Goal: Task Accomplishment & Management: Manage account settings

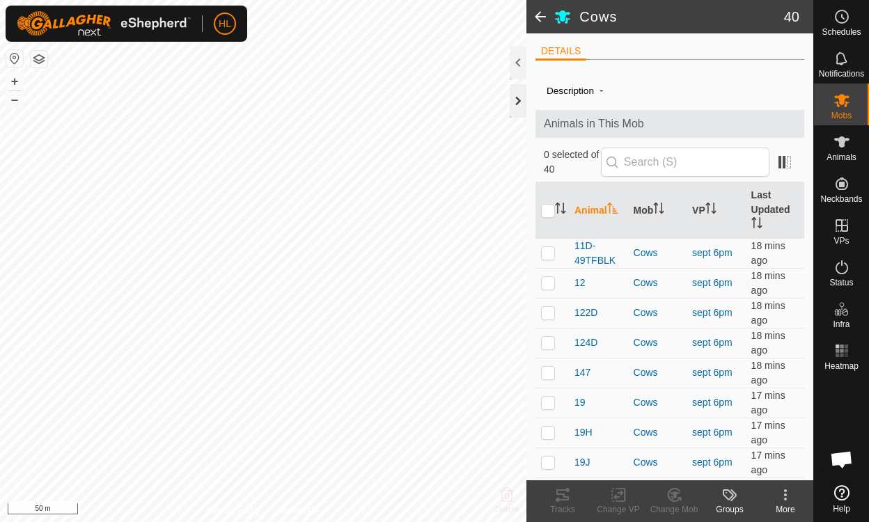
click at [511, 104] on div at bounding box center [517, 100] width 17 height 33
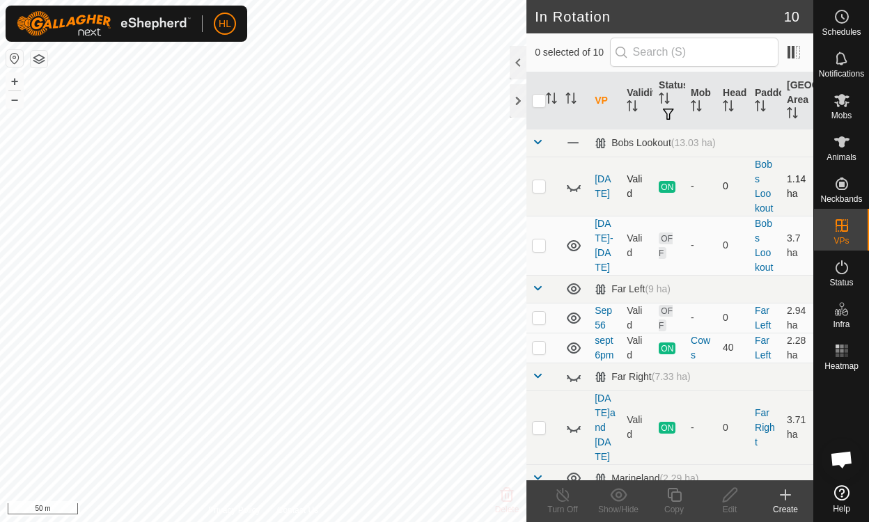
click at [568, 187] on icon at bounding box center [568, 188] width 2 height 2
click at [571, 185] on icon at bounding box center [574, 186] width 14 height 11
click at [573, 240] on icon at bounding box center [574, 245] width 14 height 11
click at [579, 246] on icon at bounding box center [579, 247] width 2 height 2
click at [574, 289] on icon at bounding box center [573, 288] width 17 height 17
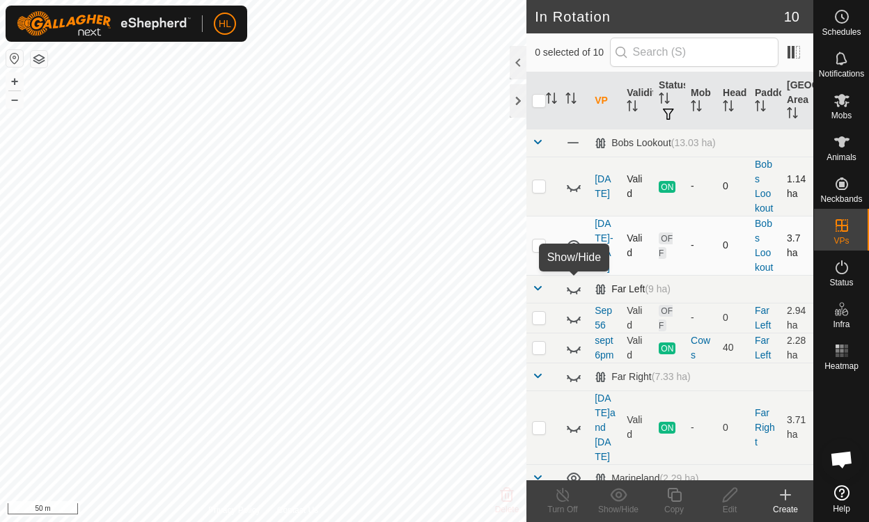
click at [571, 287] on icon at bounding box center [573, 288] width 17 height 17
click at [575, 322] on icon at bounding box center [574, 318] width 14 height 11
click at [576, 321] on icon at bounding box center [577, 322] width 2 height 3
click at [541, 324] on td at bounding box center [542, 318] width 33 height 30
checkbox input "true"
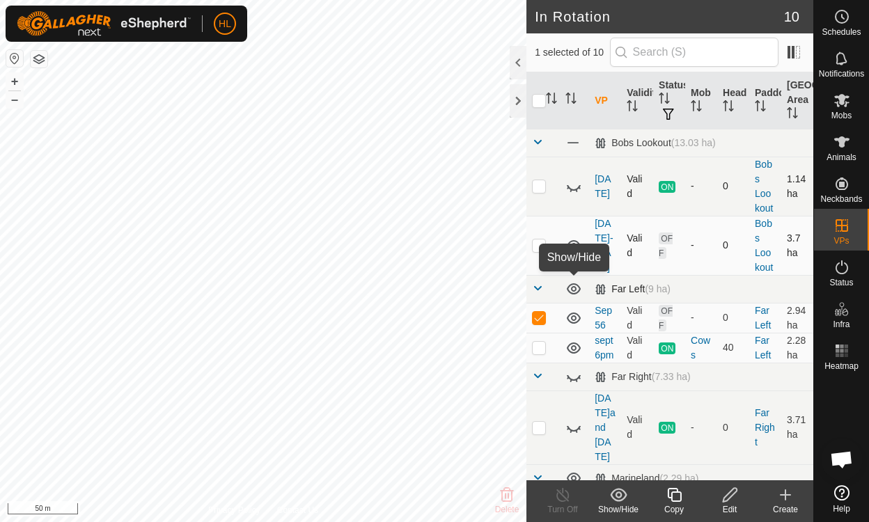
click at [727, 502] on icon at bounding box center [729, 495] width 17 height 17
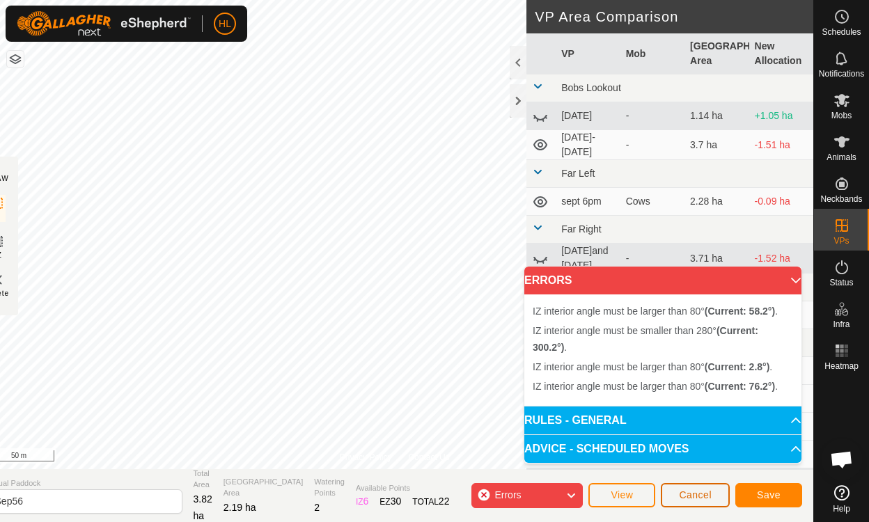
click at [697, 500] on span "Cancel" at bounding box center [695, 494] width 33 height 11
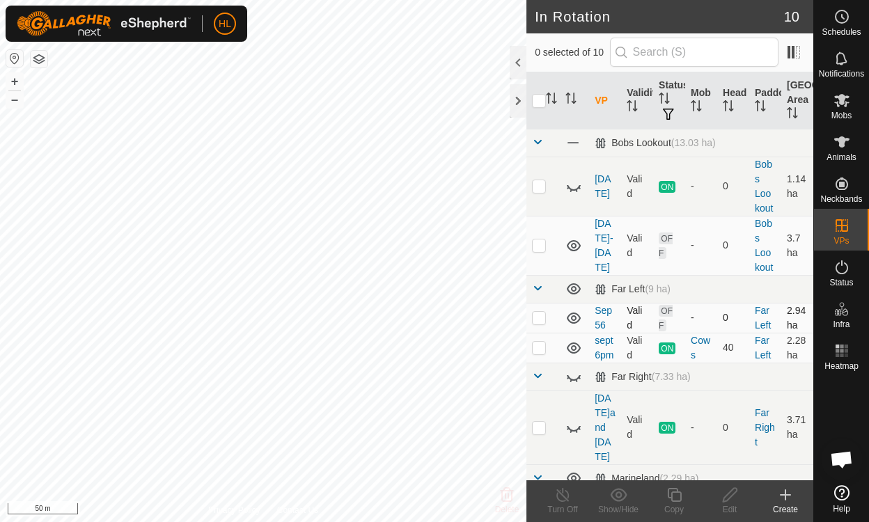
click at [573, 319] on icon at bounding box center [574, 318] width 14 height 11
click at [534, 322] on p-checkbox at bounding box center [539, 317] width 14 height 11
checkbox input "true"
click at [579, 319] on icon at bounding box center [579, 319] width 2 height 2
click at [730, 507] on div "Edit" at bounding box center [730, 509] width 56 height 13
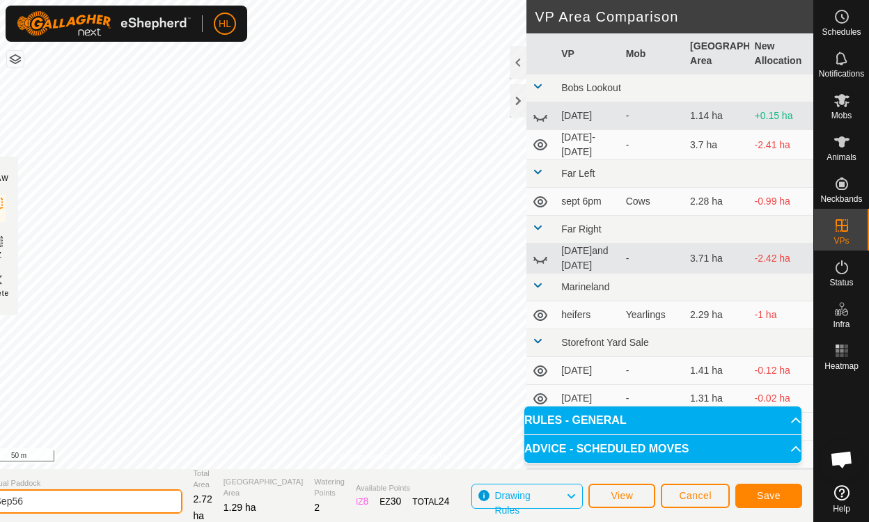
click at [70, 507] on input "Sep56" at bounding box center [84, 501] width 195 height 24
type input "[DATE]-[DATE]"
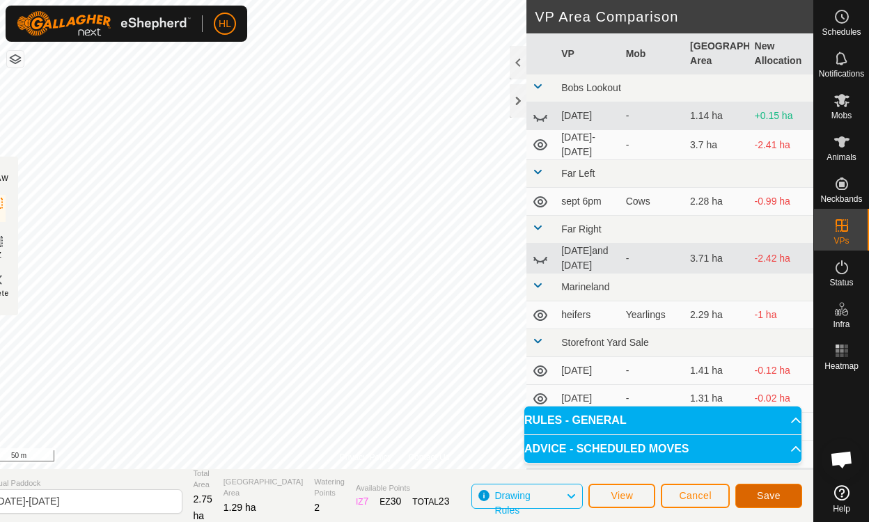
click at [773, 499] on span "Save" at bounding box center [769, 495] width 24 height 11
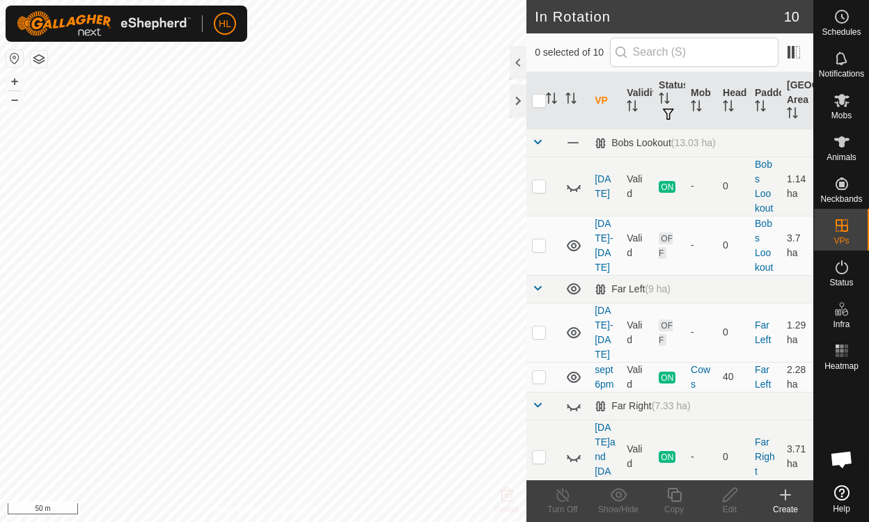
click at [846, 145] on icon at bounding box center [841, 142] width 17 height 17
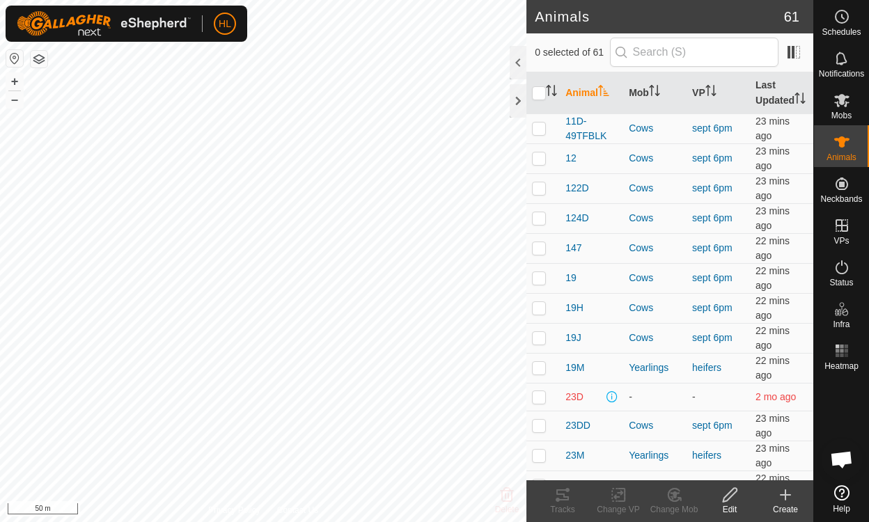
click at [839, 108] on icon at bounding box center [841, 100] width 17 height 17
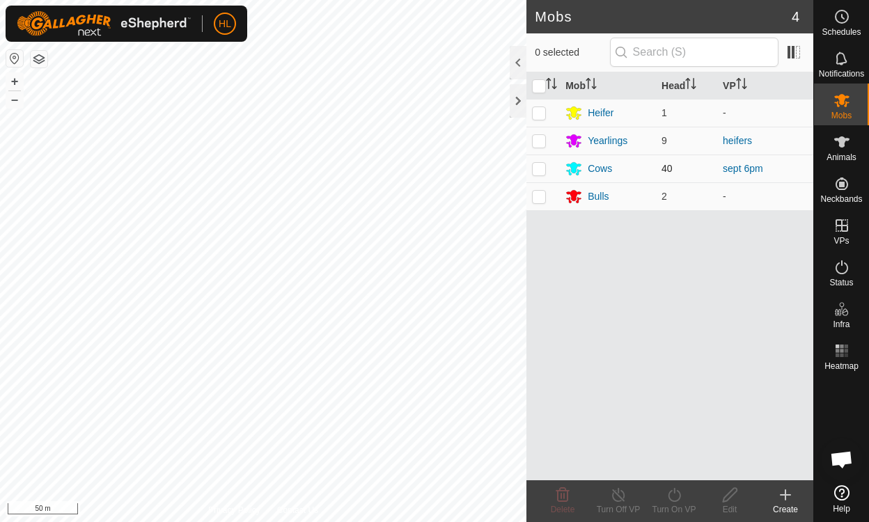
click at [535, 170] on p-checkbox at bounding box center [539, 168] width 14 height 11
checkbox input "true"
click at [683, 494] on turn-on-svg-icon at bounding box center [674, 495] width 56 height 17
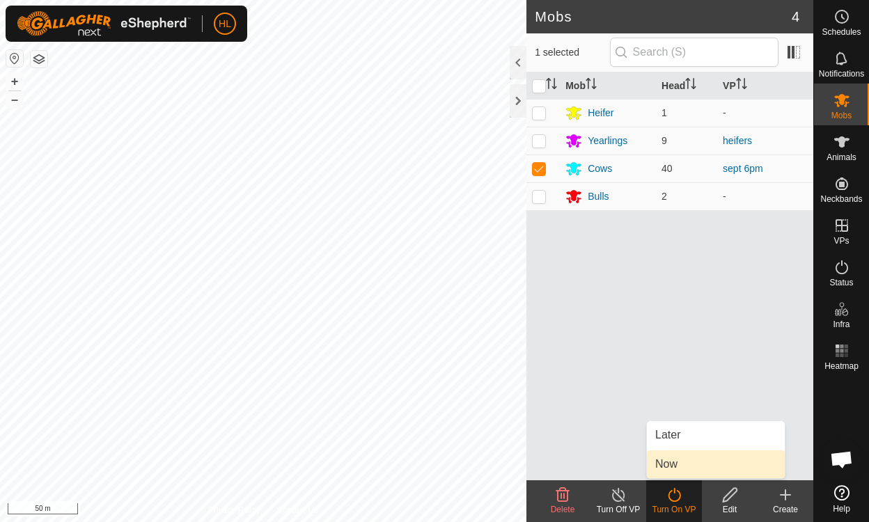
click at [674, 468] on span "Now" at bounding box center [666, 464] width 22 height 17
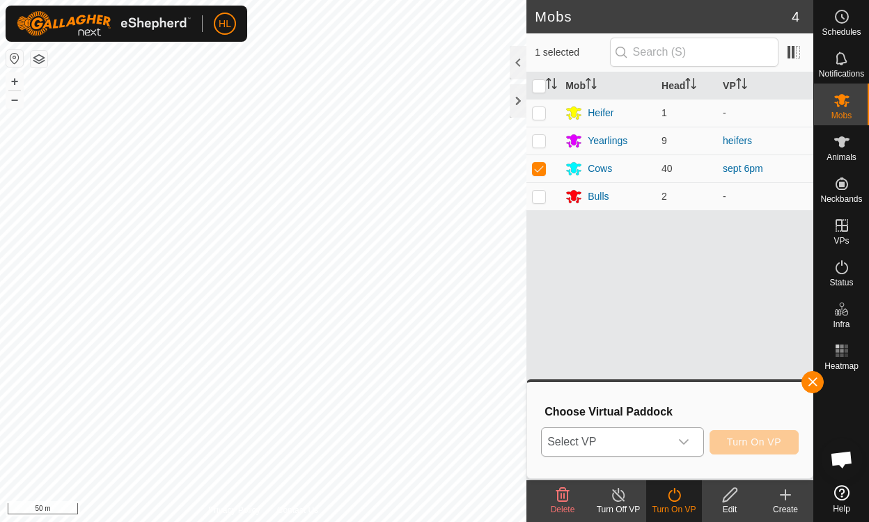
click at [686, 440] on icon "dropdown trigger" at bounding box center [683, 441] width 11 height 11
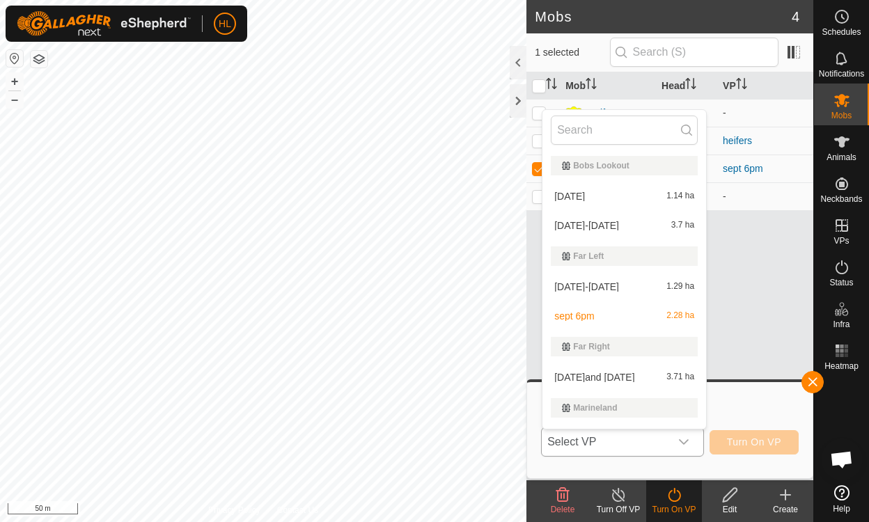
click at [582, 289] on span "[DATE]-[DATE]" at bounding box center [586, 287] width 65 height 10
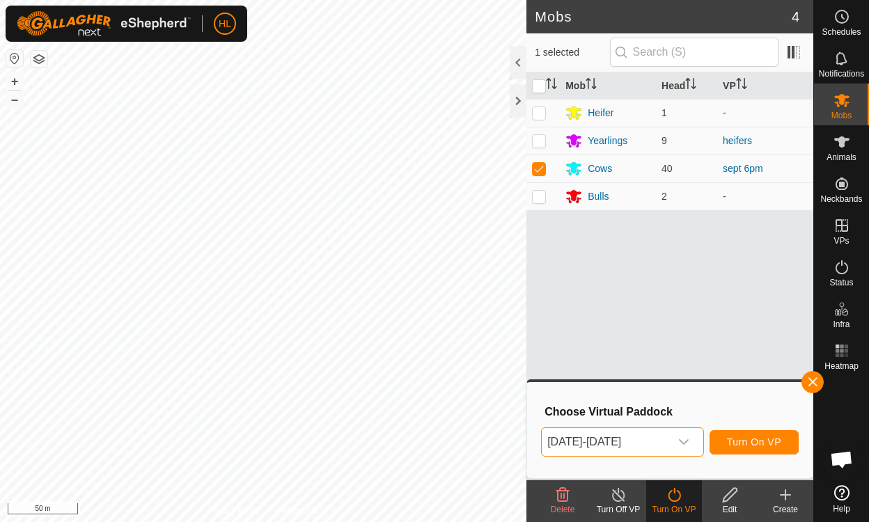
click at [732, 502] on icon at bounding box center [729, 495] width 17 height 17
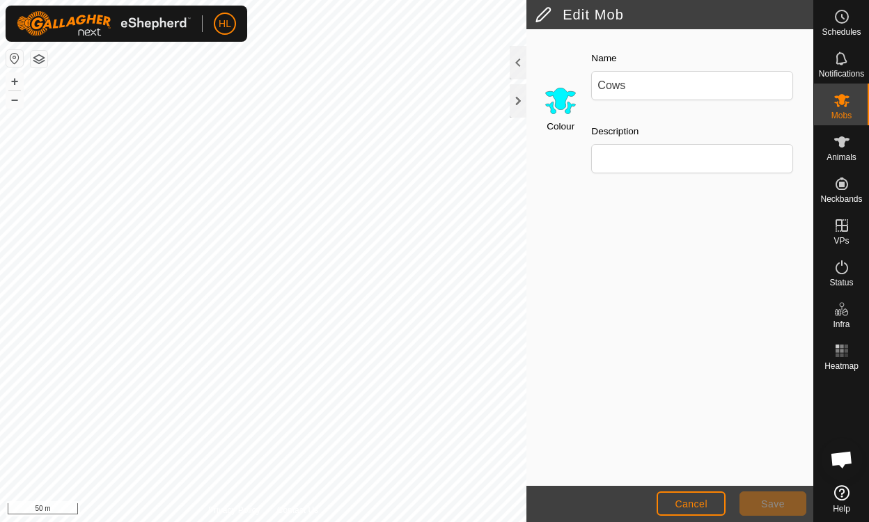
click at [764, 388] on div "Colour Name Cows Description" at bounding box center [669, 257] width 287 height 457
click at [704, 503] on span "Cancel" at bounding box center [690, 503] width 33 height 11
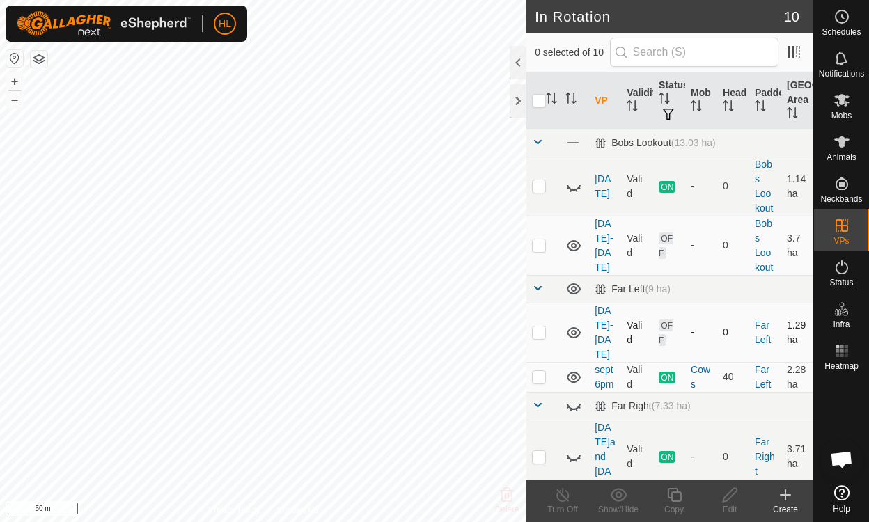
click at [539, 326] on p-checkbox at bounding box center [539, 331] width 14 height 11
checkbox input "true"
click at [725, 496] on icon at bounding box center [729, 495] width 14 height 14
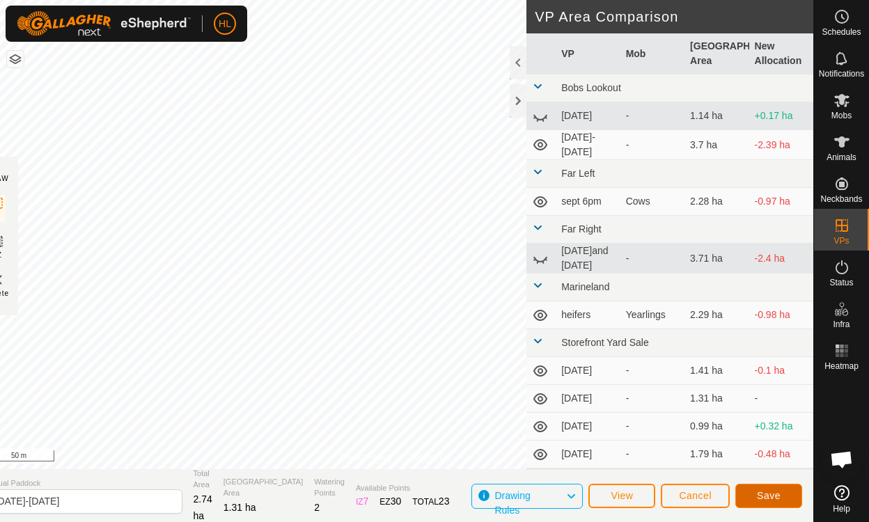
click at [773, 496] on span "Save" at bounding box center [769, 495] width 24 height 11
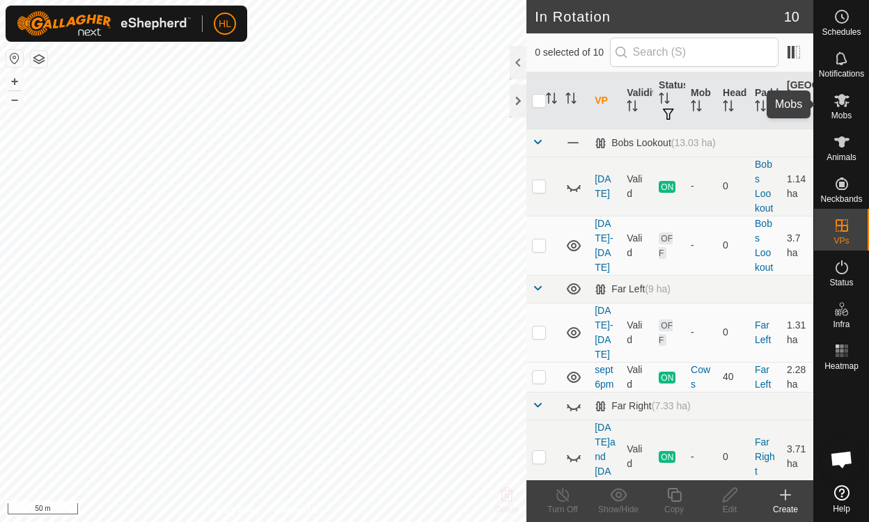
click at [838, 97] on icon at bounding box center [841, 100] width 15 height 13
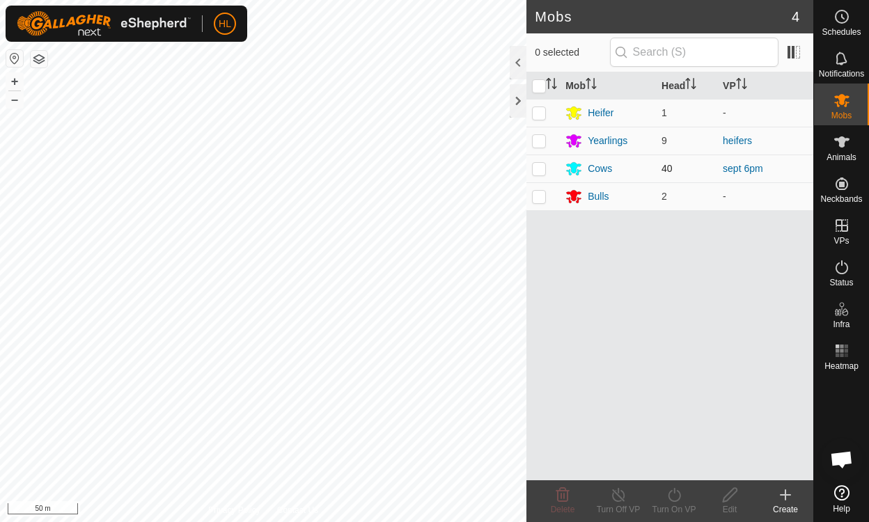
click at [535, 165] on p-checkbox at bounding box center [539, 168] width 14 height 11
checkbox input "true"
click at [674, 496] on icon at bounding box center [673, 495] width 17 height 17
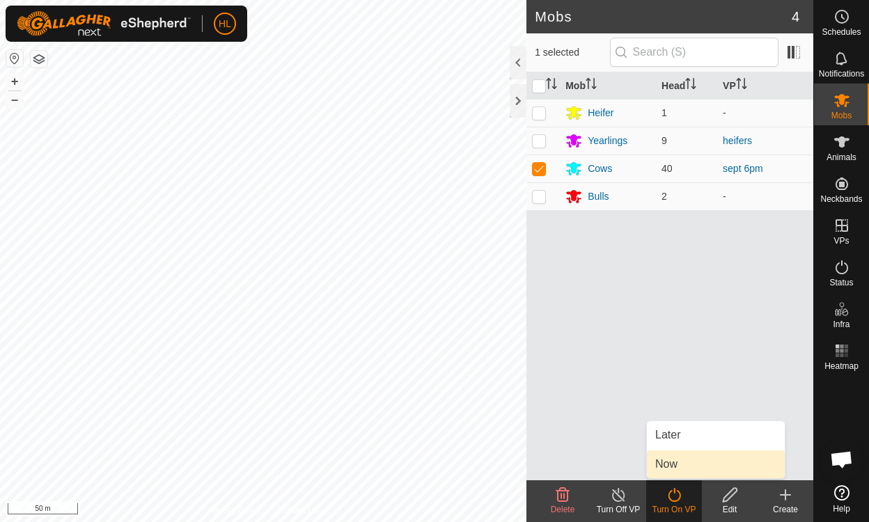
click at [668, 463] on link "Now" at bounding box center [716, 464] width 138 height 28
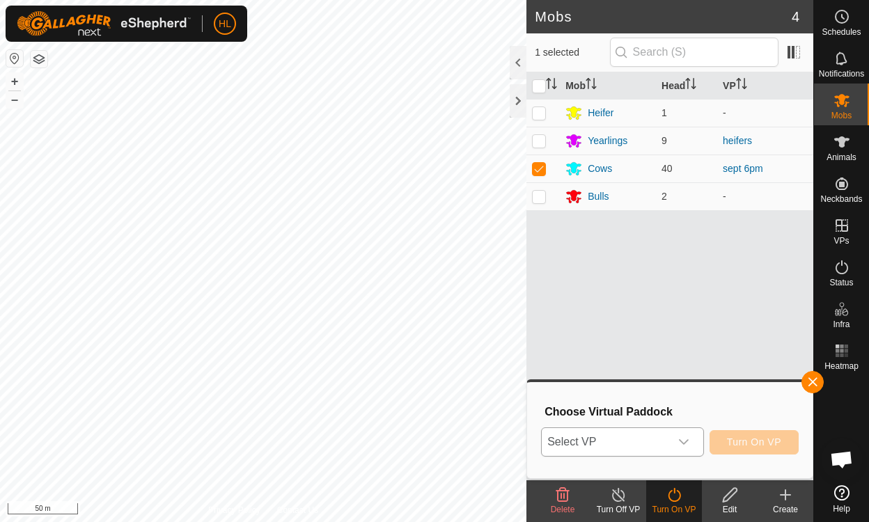
click at [688, 444] on icon "dropdown trigger" at bounding box center [683, 441] width 11 height 11
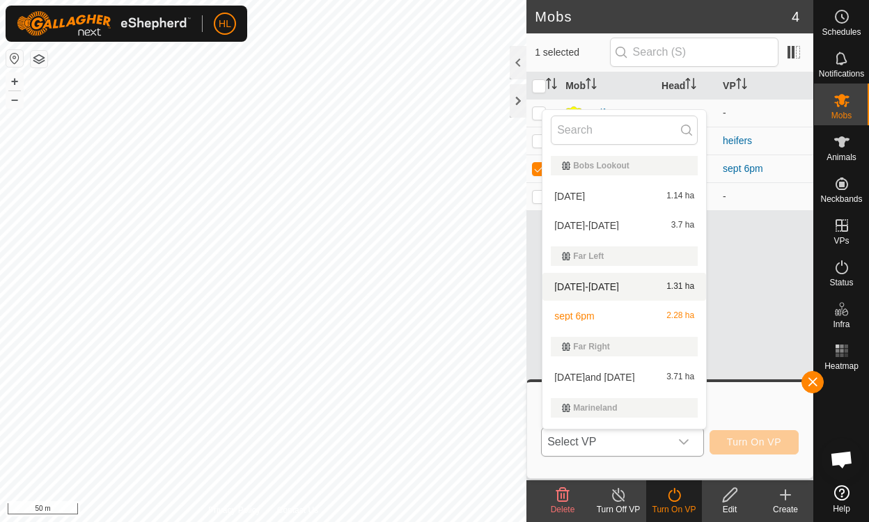
click at [575, 281] on li "[DATE]-[DATE] 1.31 ha" at bounding box center [624, 287] width 164 height 28
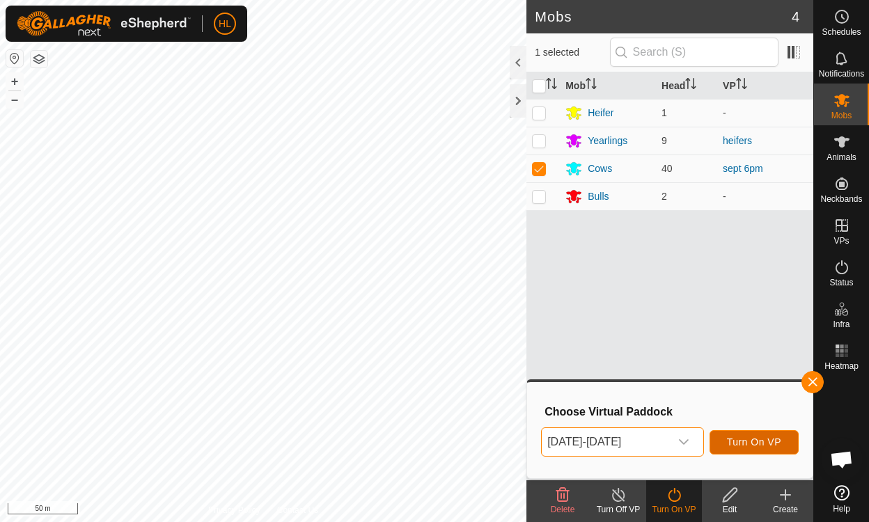
click at [744, 441] on span "Turn On VP" at bounding box center [754, 441] width 54 height 11
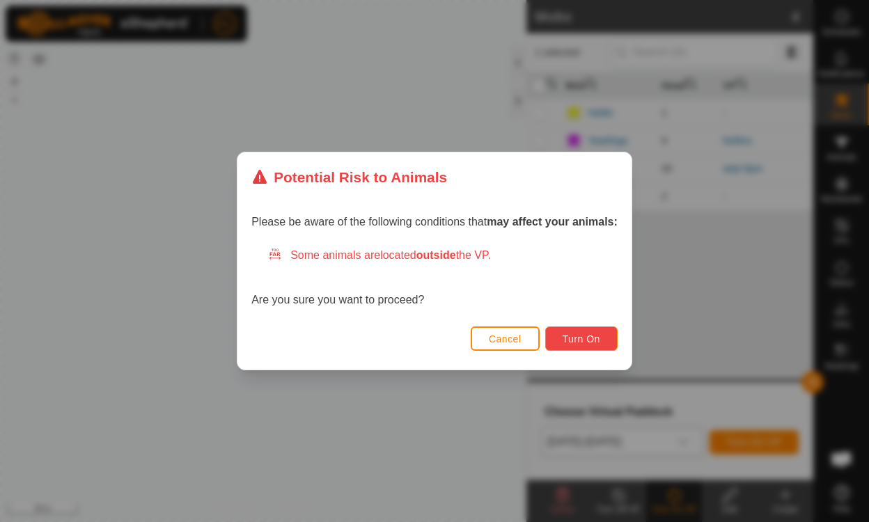
click at [584, 332] on button "Turn On" at bounding box center [581, 338] width 72 height 24
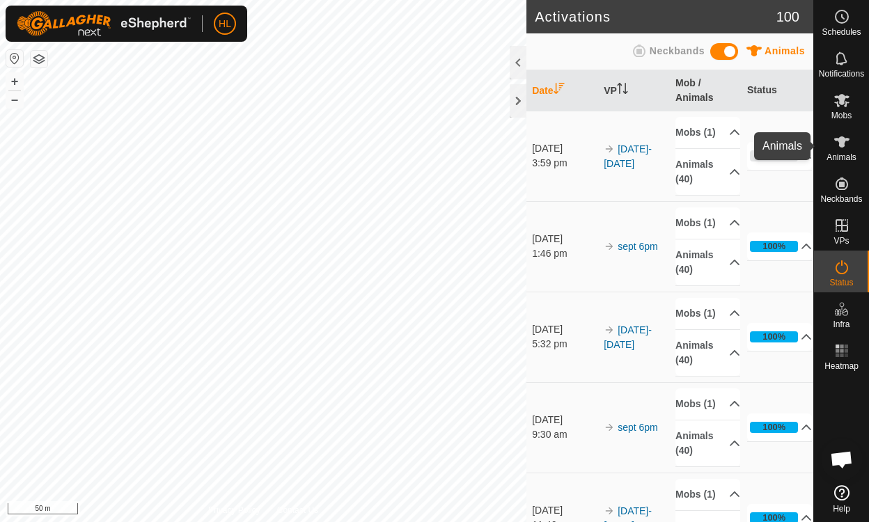
click at [840, 155] on span "Animals" at bounding box center [841, 157] width 30 height 8
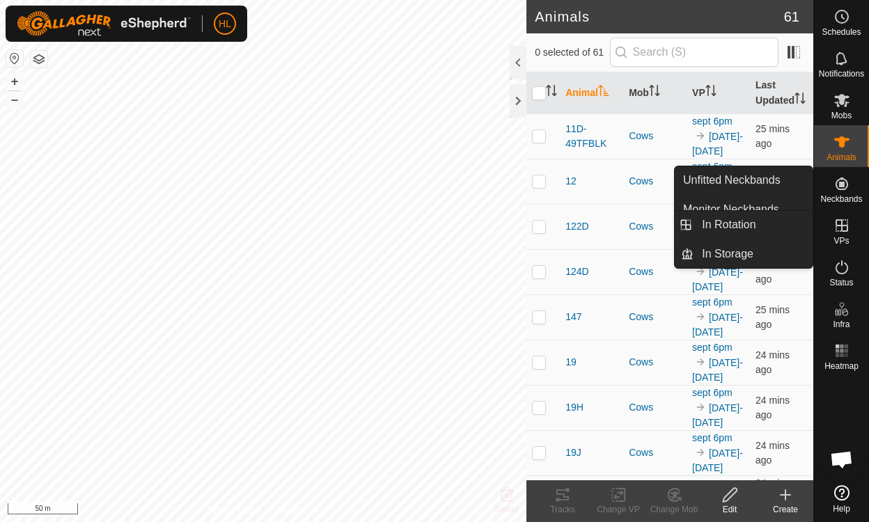
click at [845, 228] on icon at bounding box center [841, 225] width 17 height 17
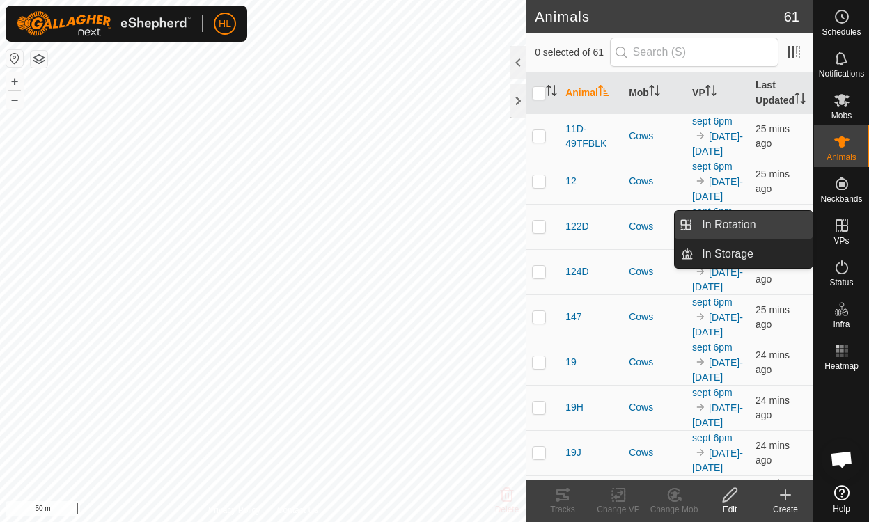
click at [791, 223] on link "In Rotation" at bounding box center [752, 225] width 119 height 28
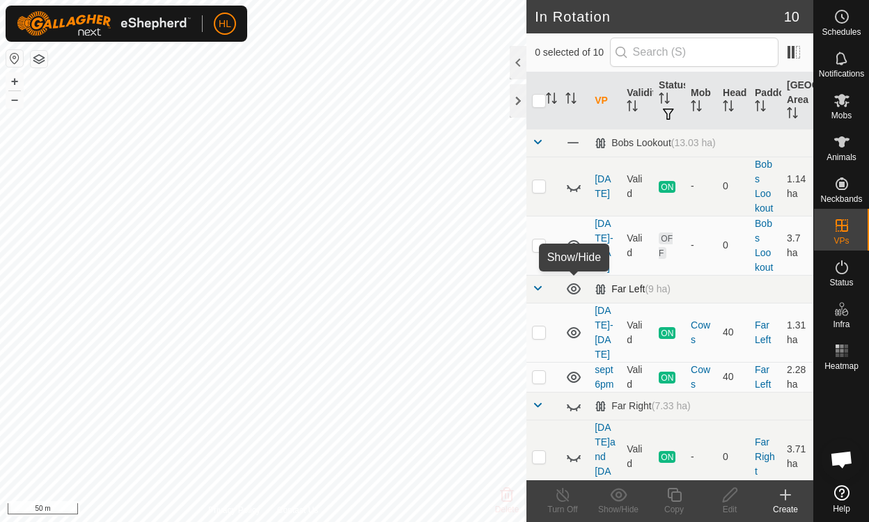
click at [573, 285] on icon at bounding box center [574, 288] width 14 height 11
click at [572, 285] on icon at bounding box center [573, 288] width 17 height 17
click at [576, 324] on icon at bounding box center [573, 332] width 17 height 17
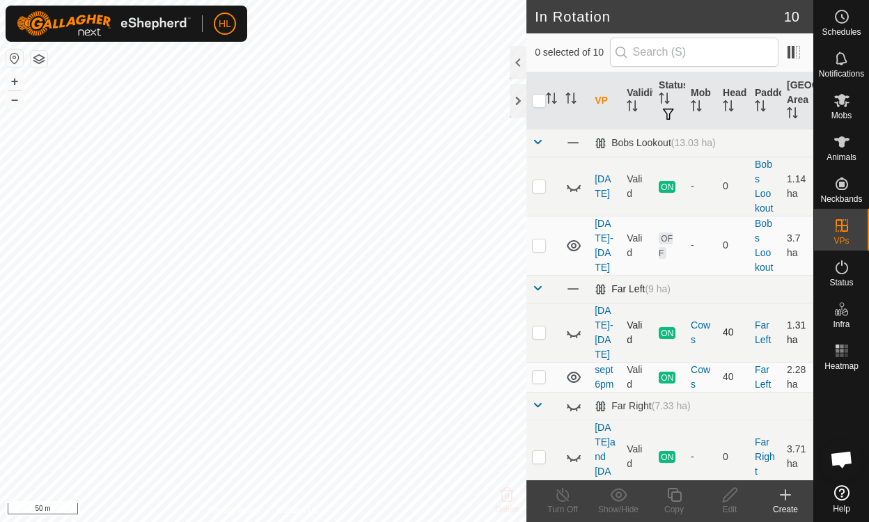
click at [576, 324] on icon at bounding box center [573, 332] width 17 height 17
click at [574, 369] on icon at bounding box center [573, 377] width 17 height 17
click at [577, 369] on icon at bounding box center [573, 377] width 17 height 17
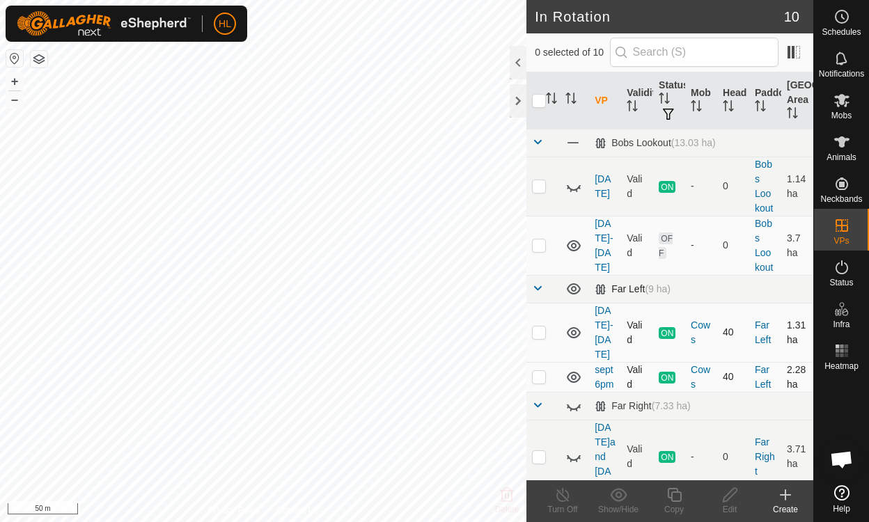
click at [541, 371] on p-checkbox at bounding box center [539, 376] width 14 height 11
click at [545, 371] on p-checkbox at bounding box center [539, 376] width 14 height 11
checkbox input "false"
click at [537, 326] on p-checkbox at bounding box center [539, 331] width 14 height 11
click at [535, 326] on p-checkbox at bounding box center [539, 331] width 14 height 11
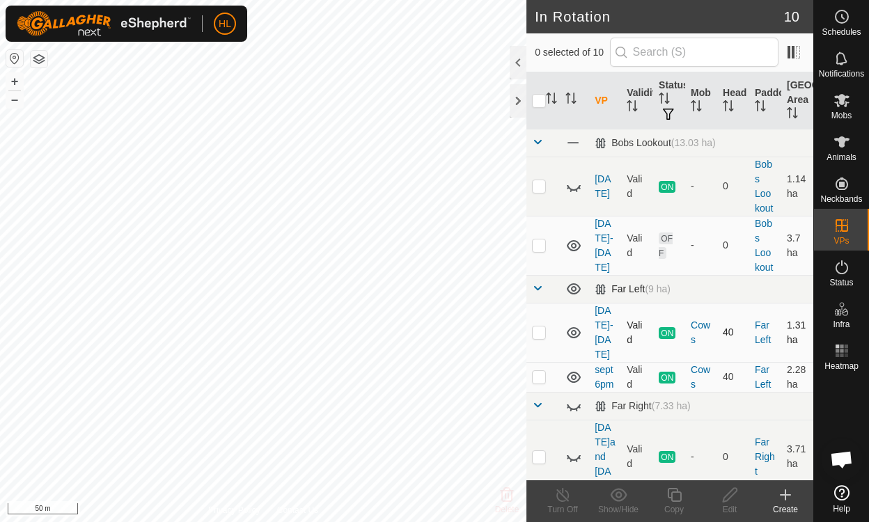
click at [543, 326] on p-checkbox at bounding box center [539, 331] width 14 height 11
checkbox input "true"
click at [544, 187] on p-checkbox at bounding box center [539, 185] width 14 height 11
click at [571, 191] on icon at bounding box center [571, 190] width 2 height 3
click at [575, 193] on icon at bounding box center [573, 186] width 17 height 17
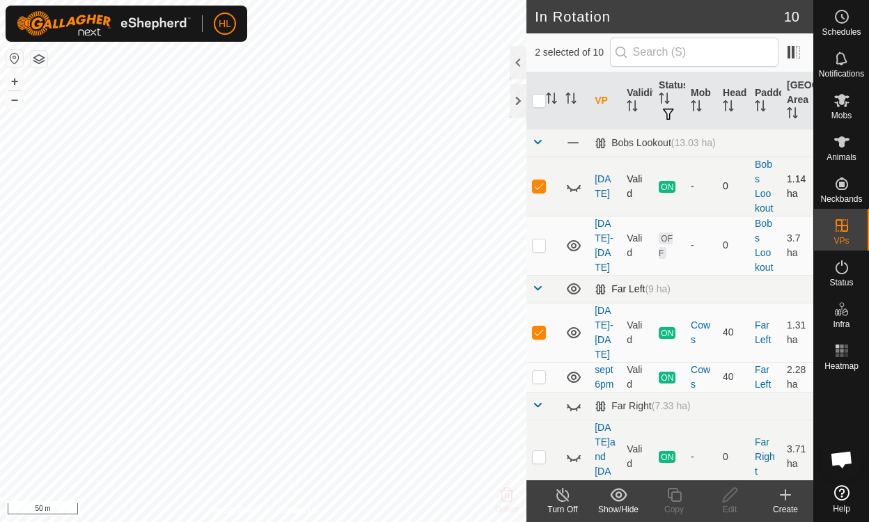
click at [530, 194] on td at bounding box center [542, 186] width 33 height 59
checkbox input "false"
click at [543, 326] on p-checkbox at bounding box center [539, 331] width 14 height 11
checkbox input "false"
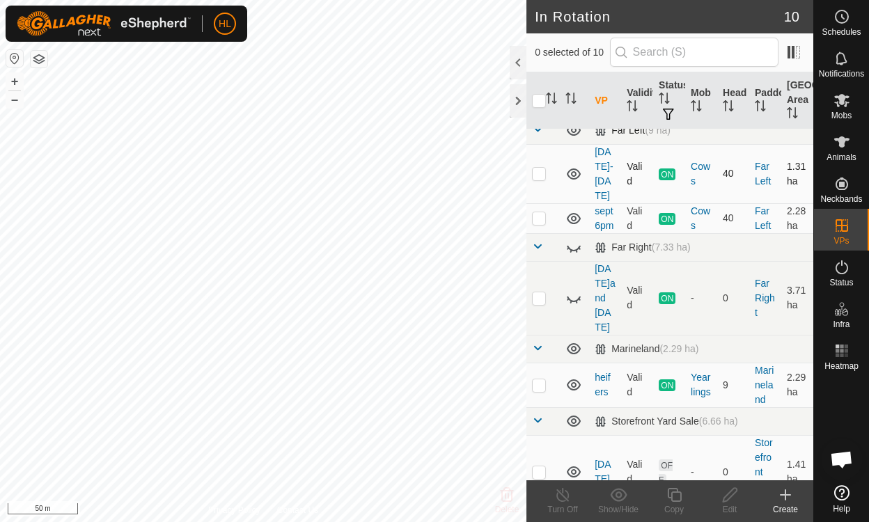
scroll to position [159, 0]
click at [537, 379] on p-checkbox at bounding box center [539, 384] width 14 height 11
click at [536, 362] on td at bounding box center [542, 384] width 33 height 45
checkbox input "false"
